Goal: Task Accomplishment & Management: Manage account settings

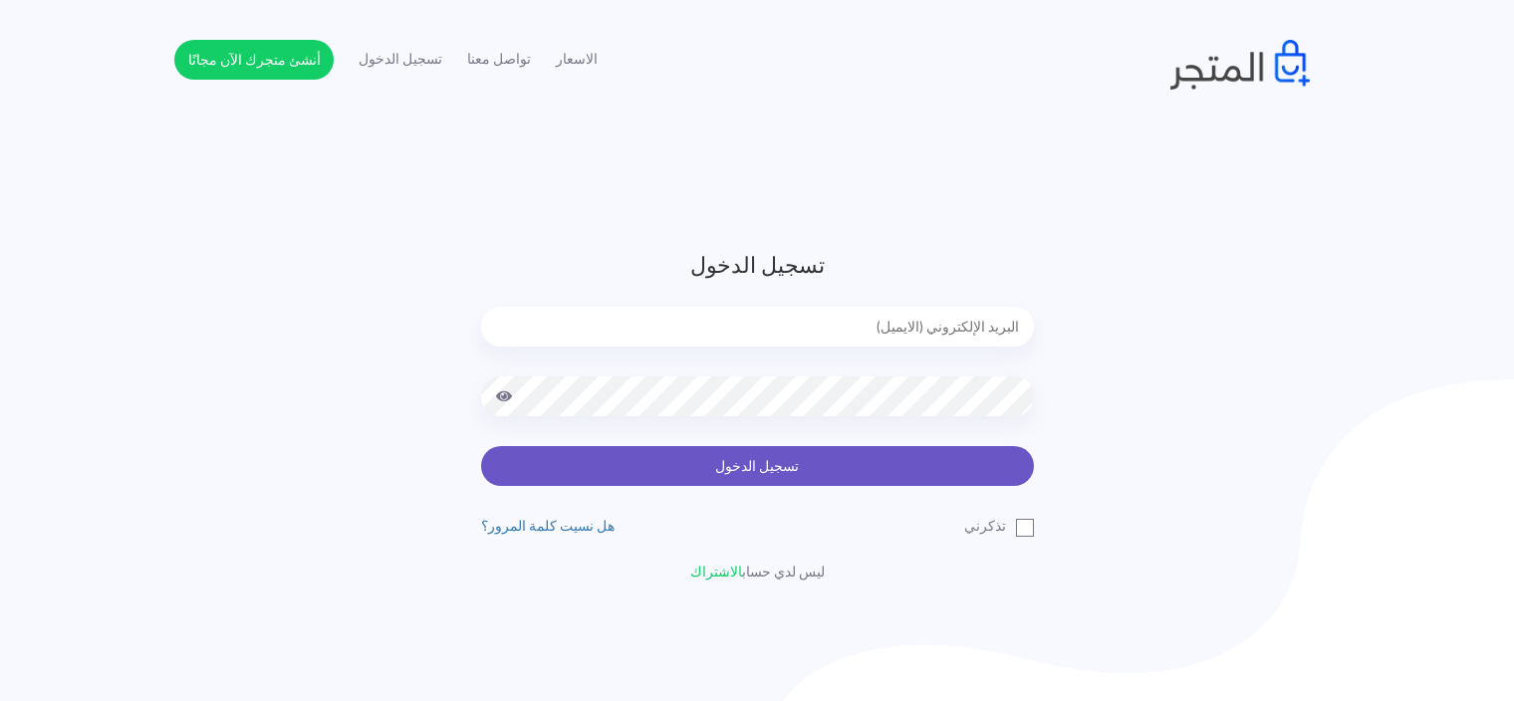
type input "[EMAIL_ADDRESS][DOMAIN_NAME]"
click at [629, 470] on button "تسجيل الدخول" at bounding box center [757, 466] width 553 height 40
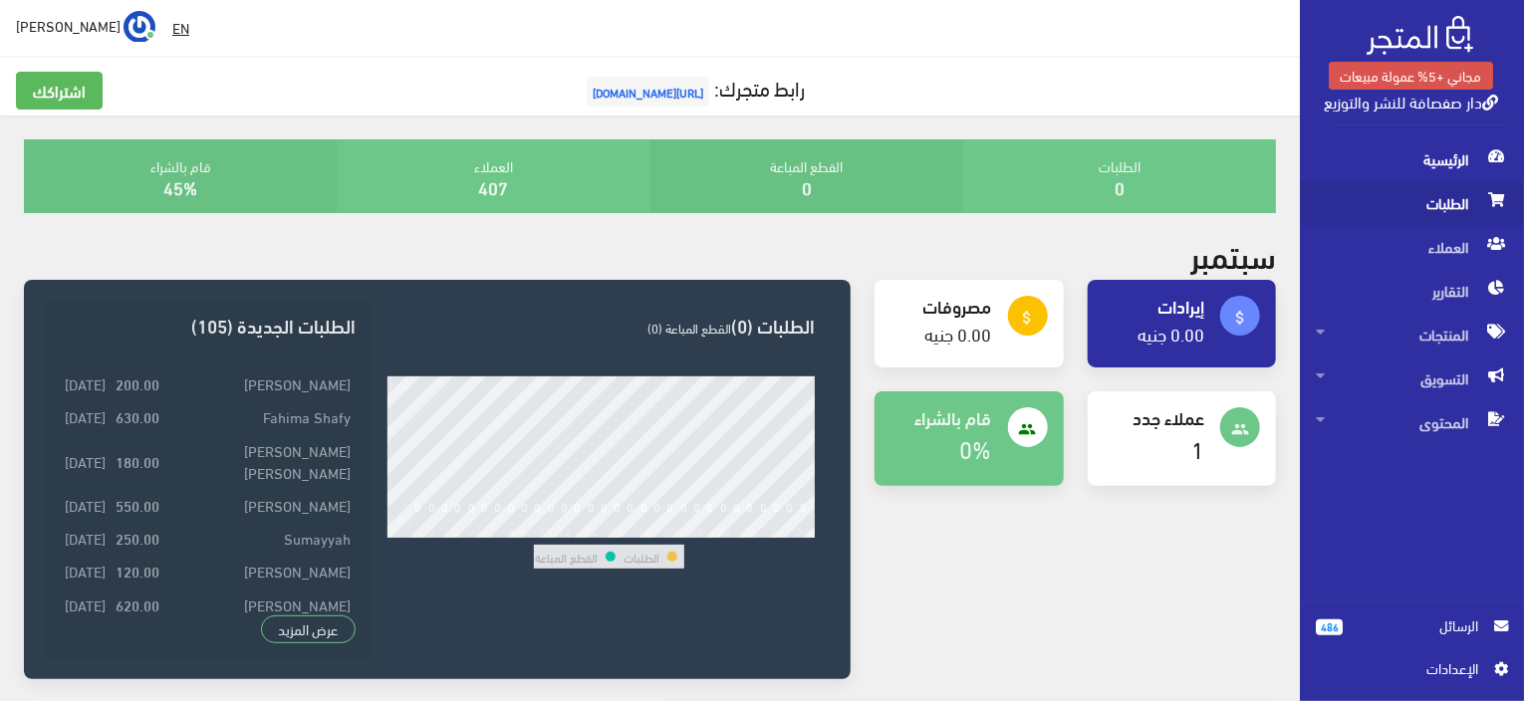
click at [1423, 199] on span "الطلبات" at bounding box center [1411, 203] width 192 height 44
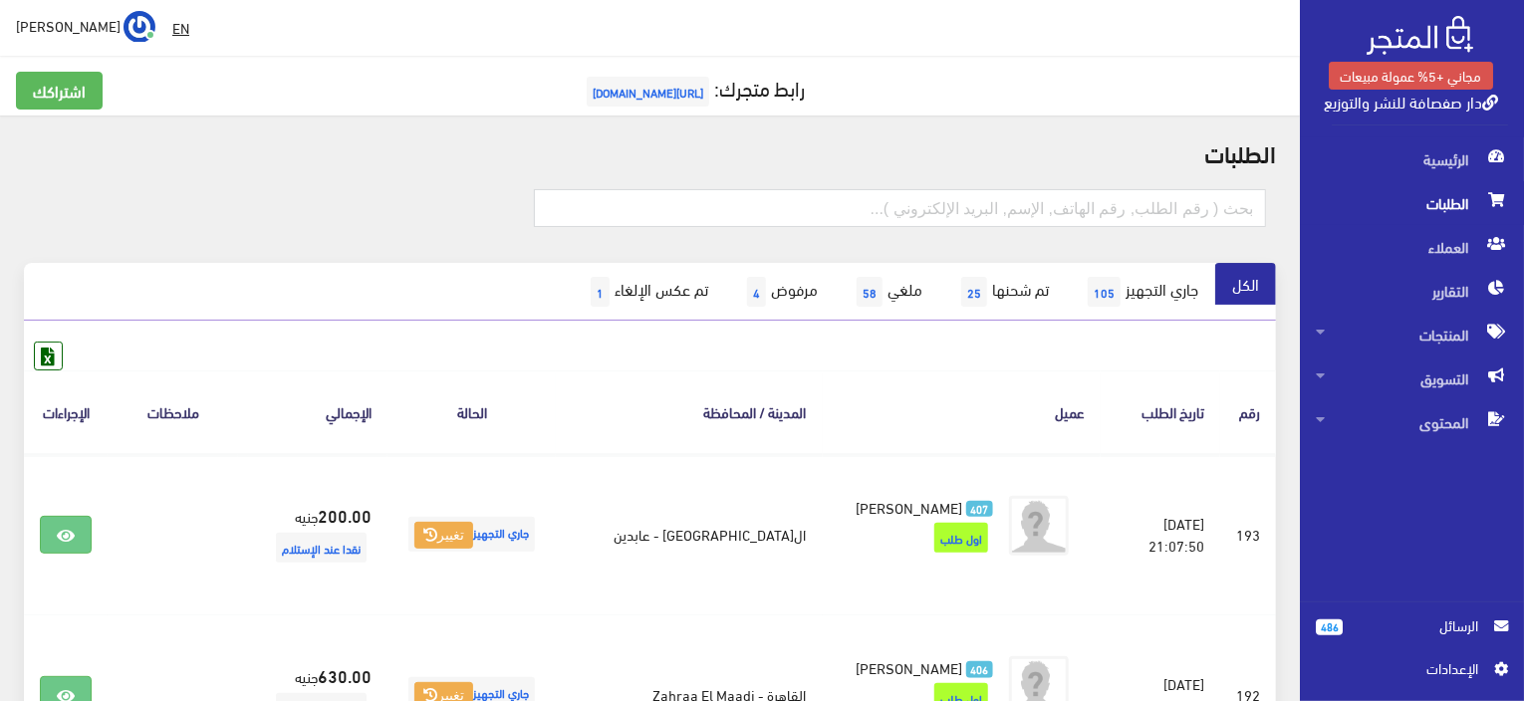
click at [1102, 16] on div "EN Mohamed Elbaaly اشتراكي" at bounding box center [650, 28] width 1268 height 36
